Goal: Find specific page/section: Find specific page/section

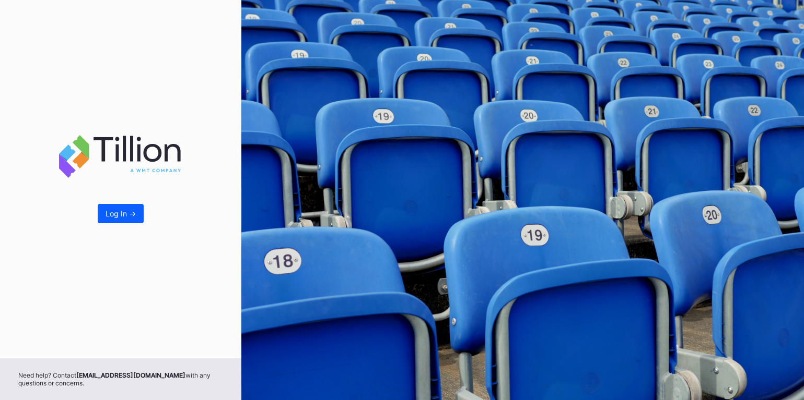
click at [123, 238] on div "Log In ->" at bounding box center [120, 179] width 241 height 359
click at [123, 217] on div "Log In ->" at bounding box center [120, 213] width 30 height 9
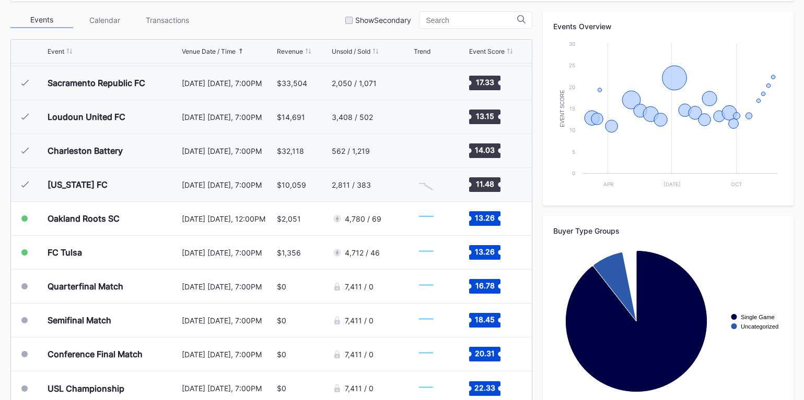
scroll to position [389, 0]
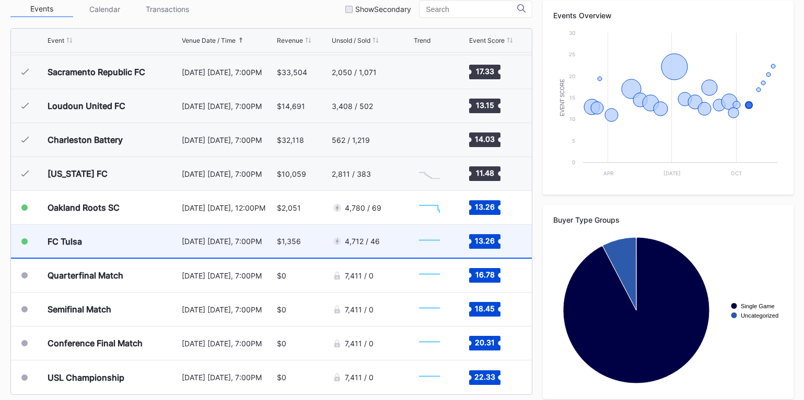
scroll to position [389, 0]
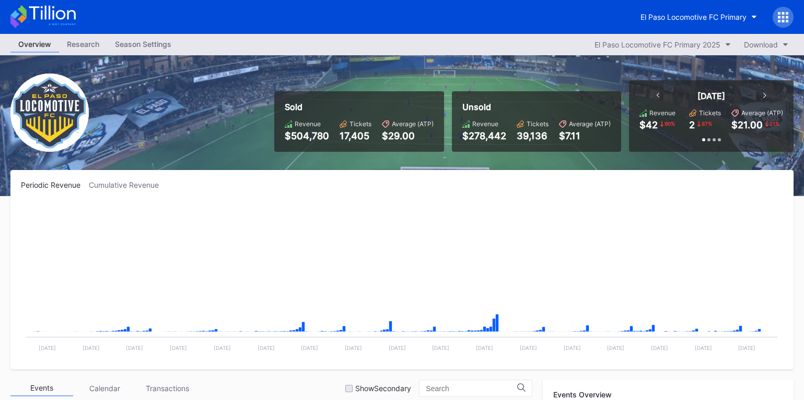
scroll to position [405, 0]
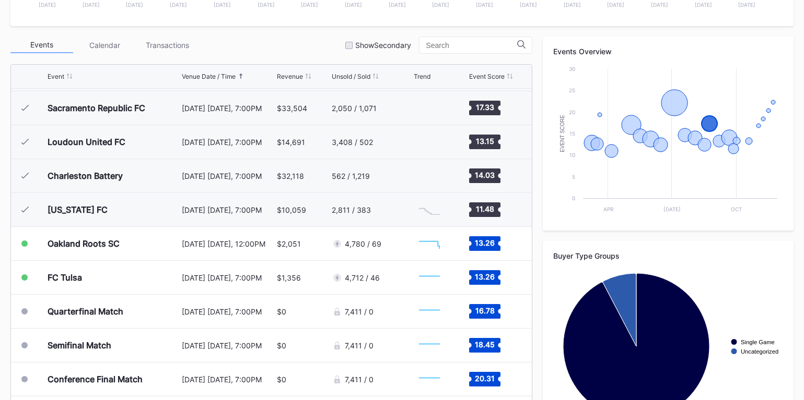
scroll to position [389, 0]
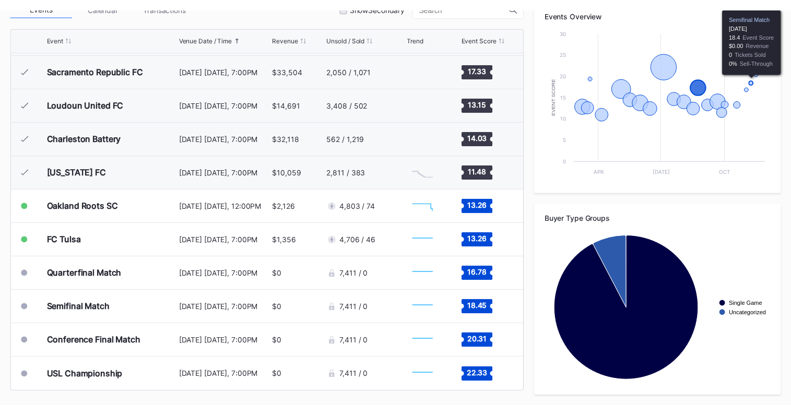
scroll to position [374, 0]
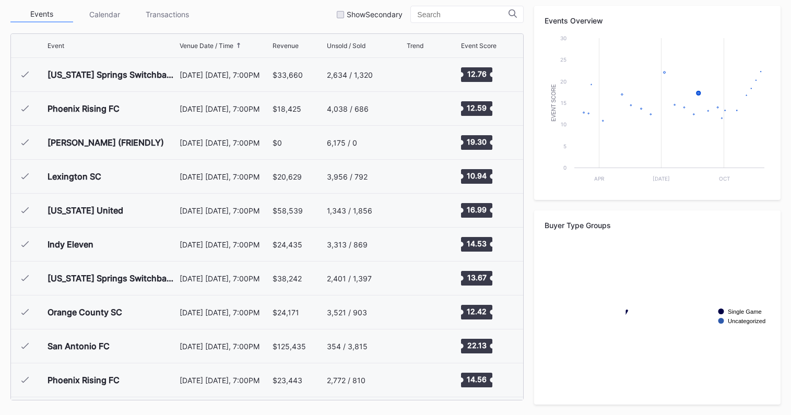
scroll to position [405, 0]
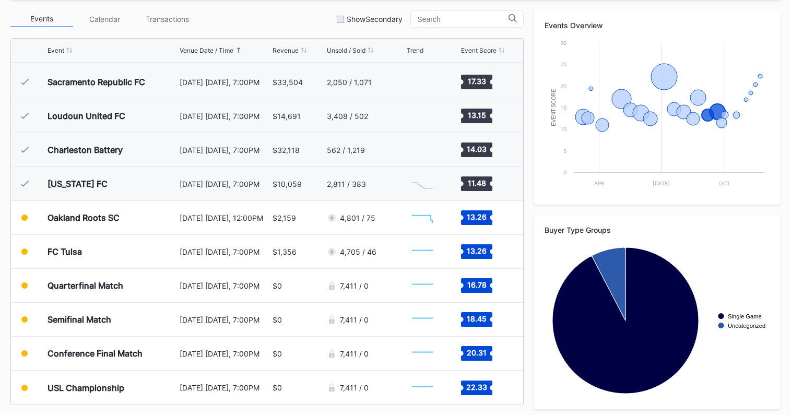
scroll to position [374, 0]
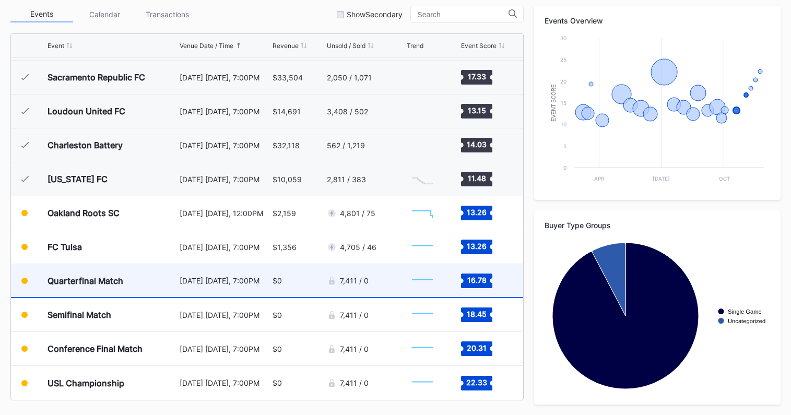
click at [180, 270] on div "[DATE] [DATE], 7:00PM" at bounding box center [225, 280] width 90 height 33
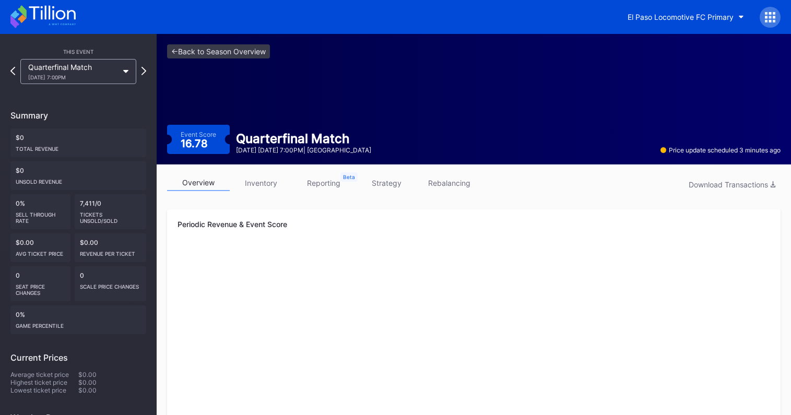
click at [241, 187] on link "inventory" at bounding box center [261, 183] width 63 height 16
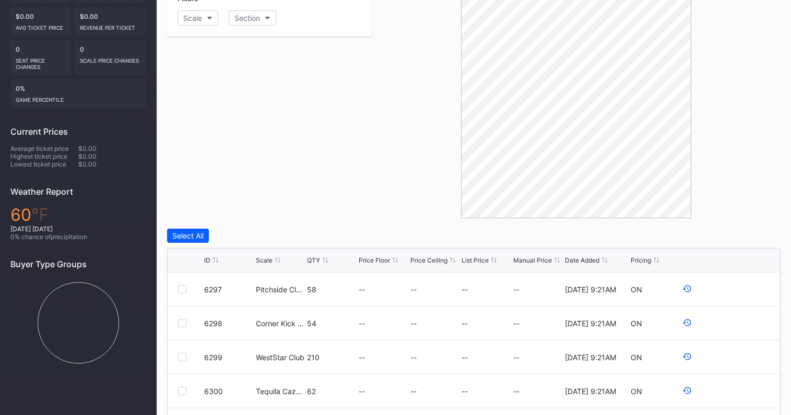
scroll to position [357, 0]
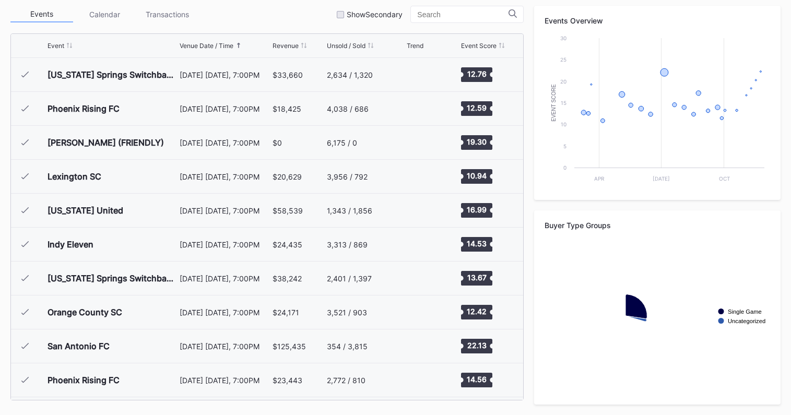
scroll to position [405, 0]
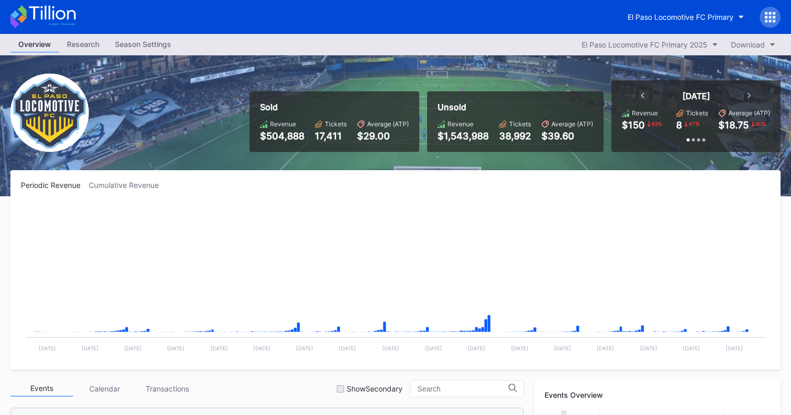
scroll to position [374, 0]
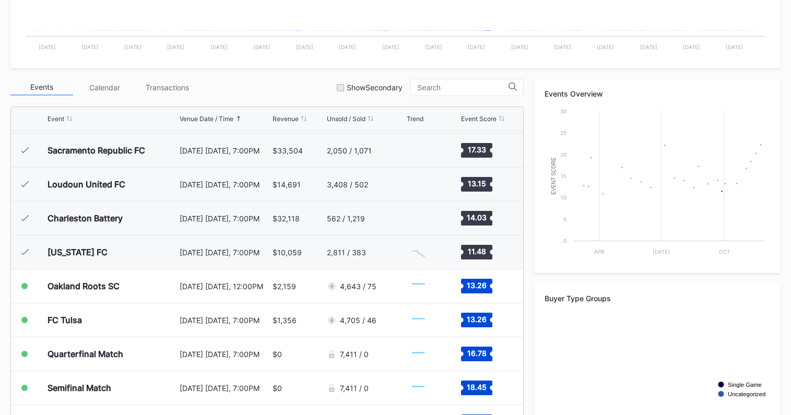
scroll to position [374, 0]
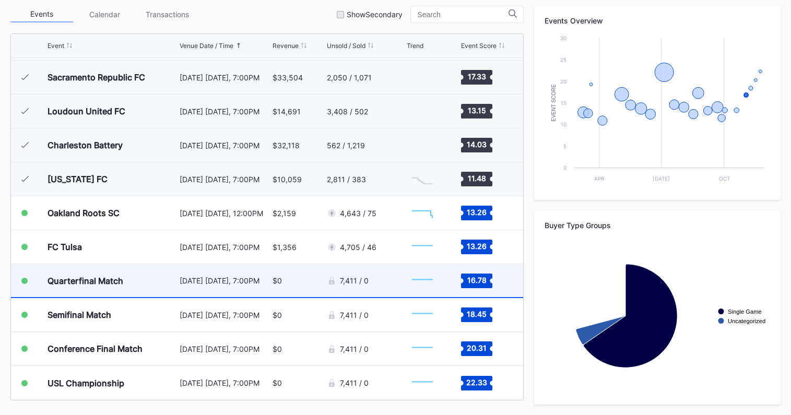
click at [356, 286] on div "7,411 / 0" at bounding box center [366, 280] width 78 height 33
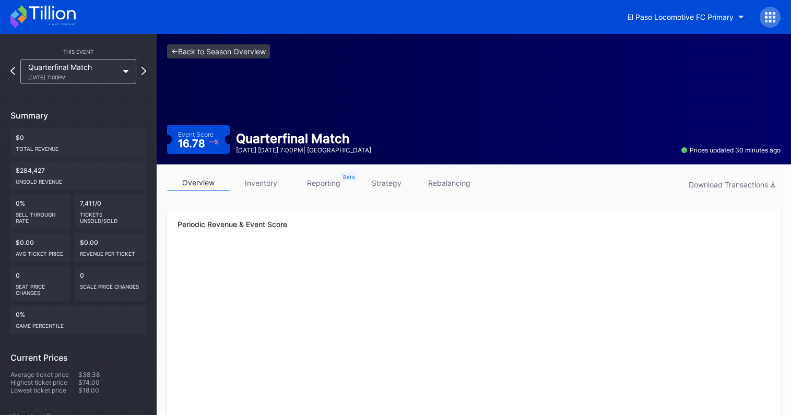
click at [265, 180] on link "inventory" at bounding box center [261, 183] width 63 height 16
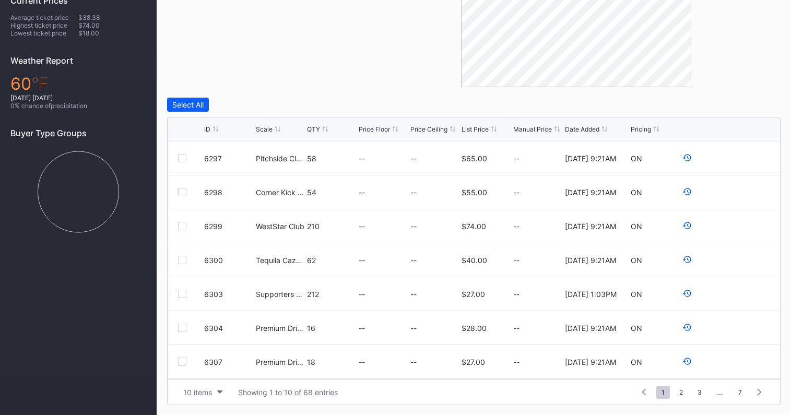
scroll to position [102, 0]
